Goal: Navigation & Orientation: Find specific page/section

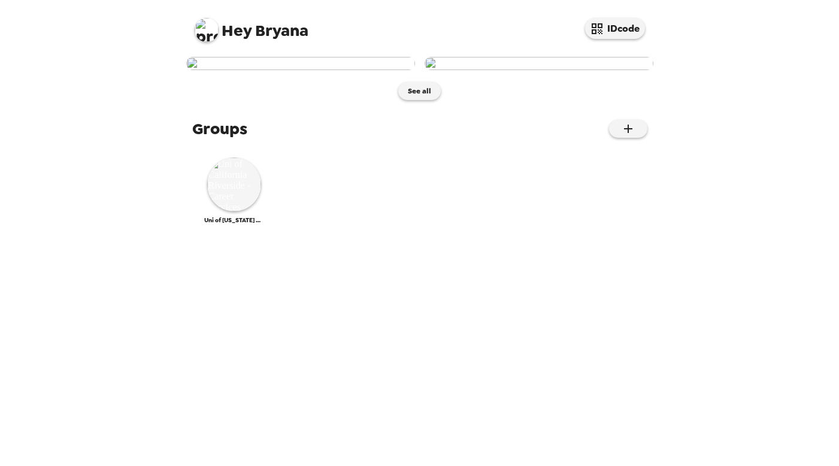
scroll to position [54, 0]
click at [208, 211] on img at bounding box center [234, 185] width 54 height 54
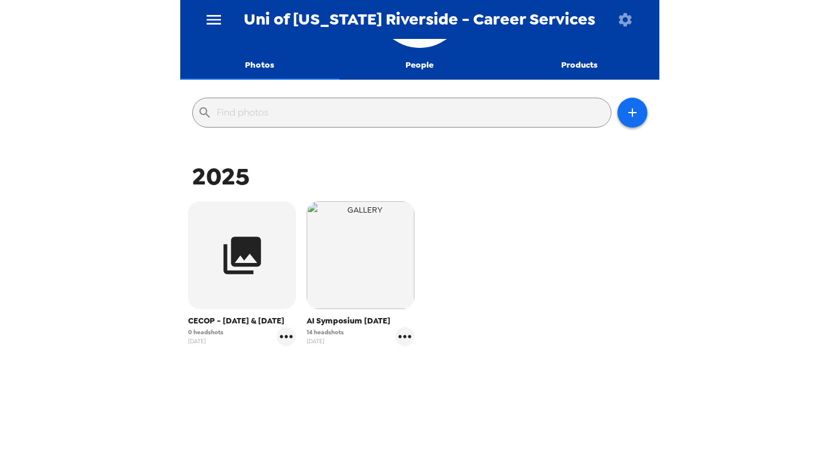
scroll to position [81, 0]
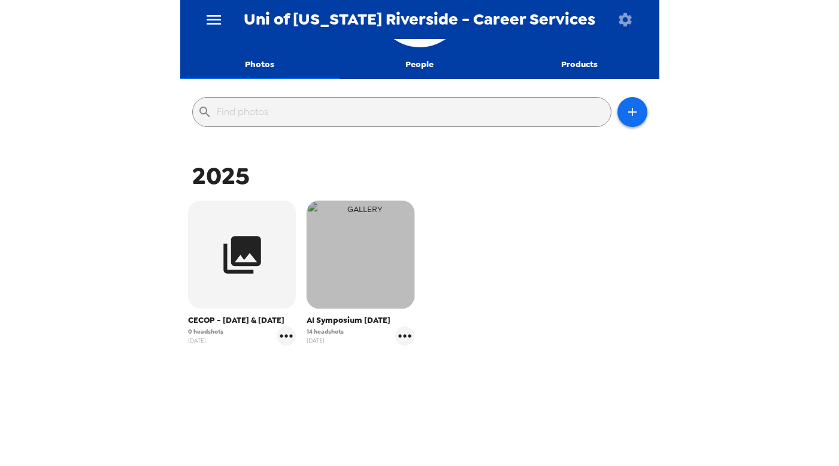
click at [331, 241] on img "button" at bounding box center [361, 255] width 108 height 108
